Goal: Information Seeking & Learning: Learn about a topic

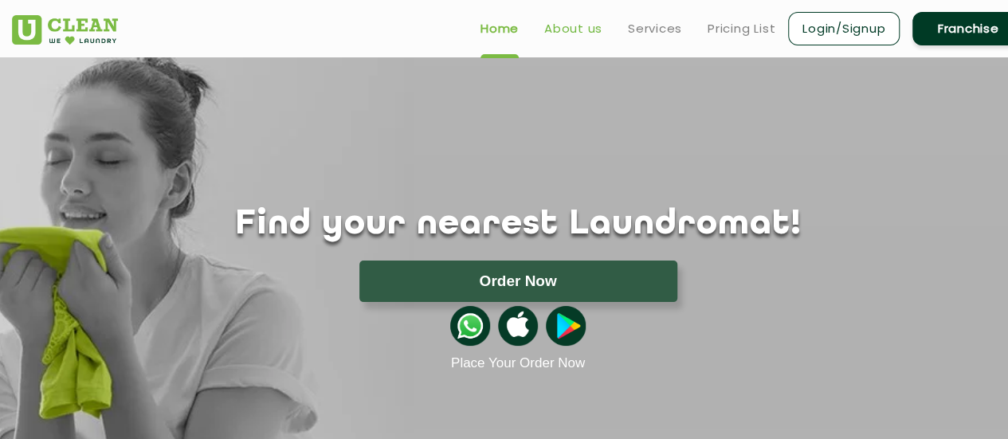
click at [573, 33] on link "About us" at bounding box center [573, 28] width 58 height 19
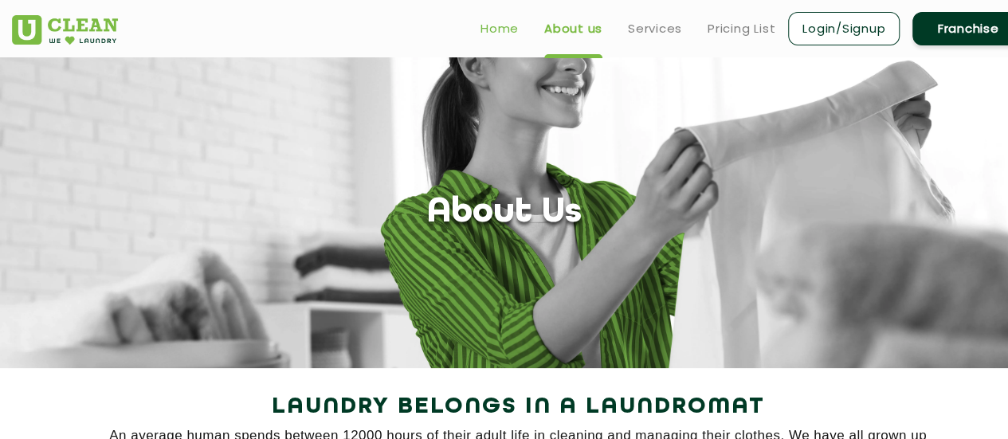
click at [504, 26] on link "Home" at bounding box center [500, 28] width 38 height 19
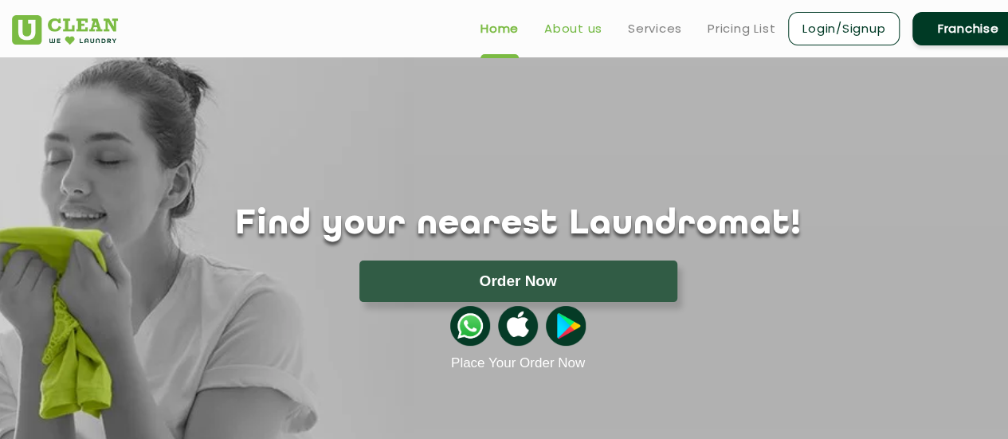
click at [564, 31] on link "About us" at bounding box center [573, 28] width 58 height 19
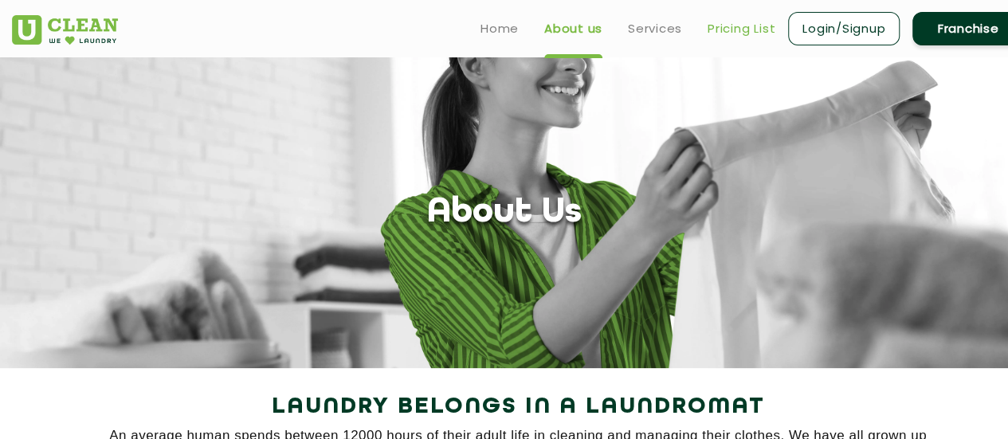
click at [735, 34] on link "Pricing List" at bounding box center [742, 28] width 68 height 19
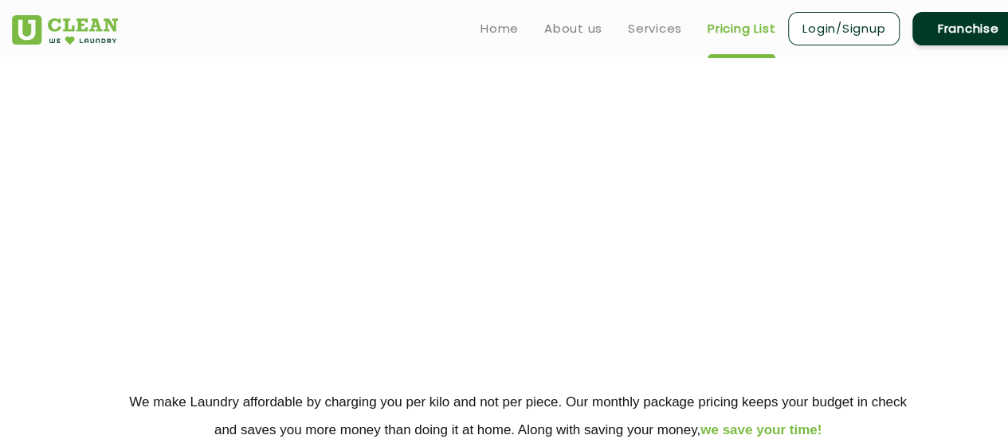
select select "0"
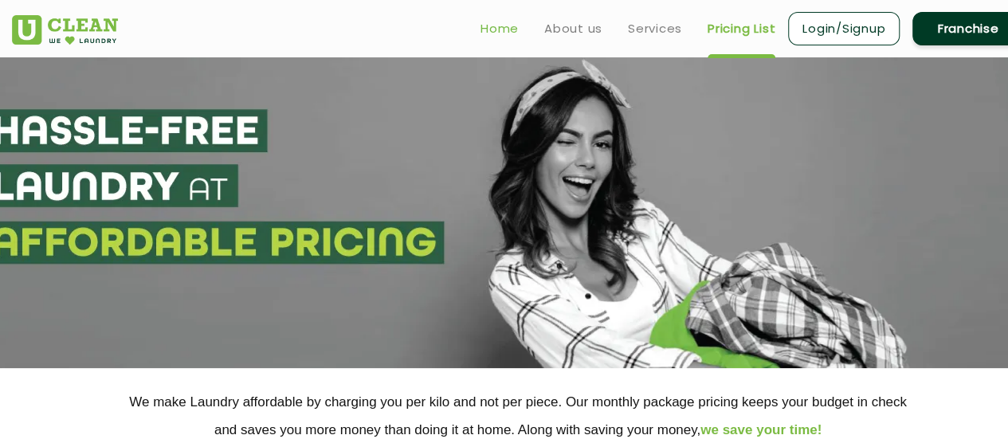
click at [505, 29] on link "Home" at bounding box center [500, 28] width 38 height 19
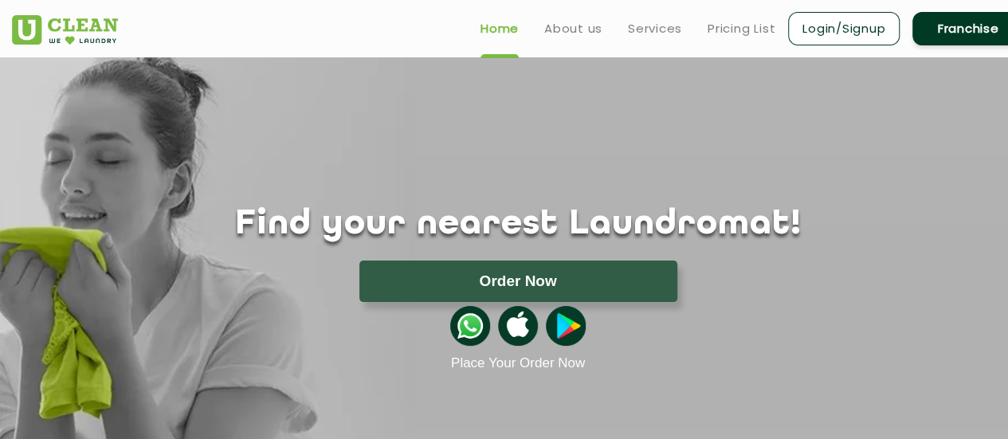
click at [574, 29] on link "About us" at bounding box center [573, 28] width 58 height 19
